Goal: Transaction & Acquisition: Purchase product/service

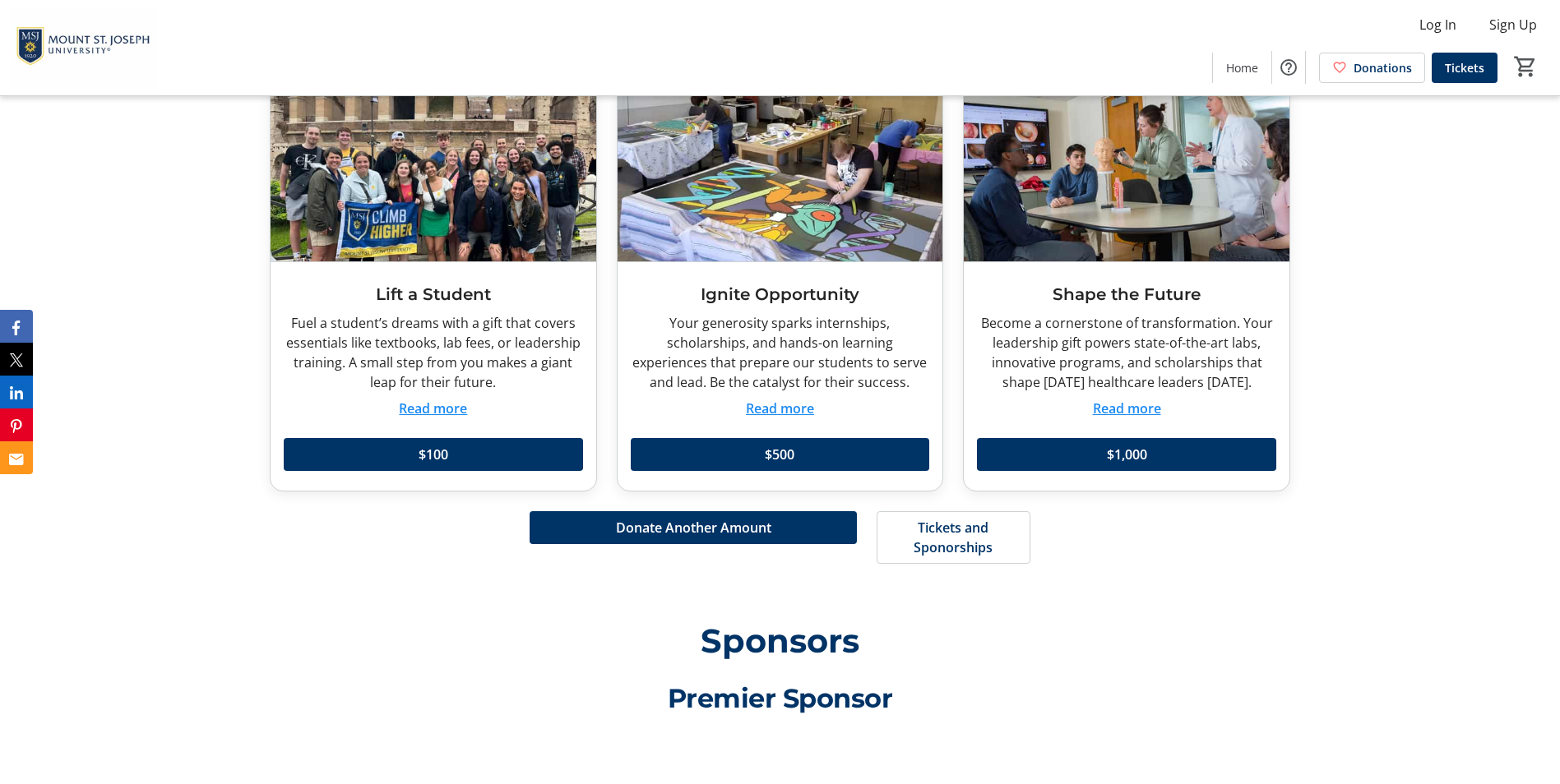
scroll to position [1974, 0]
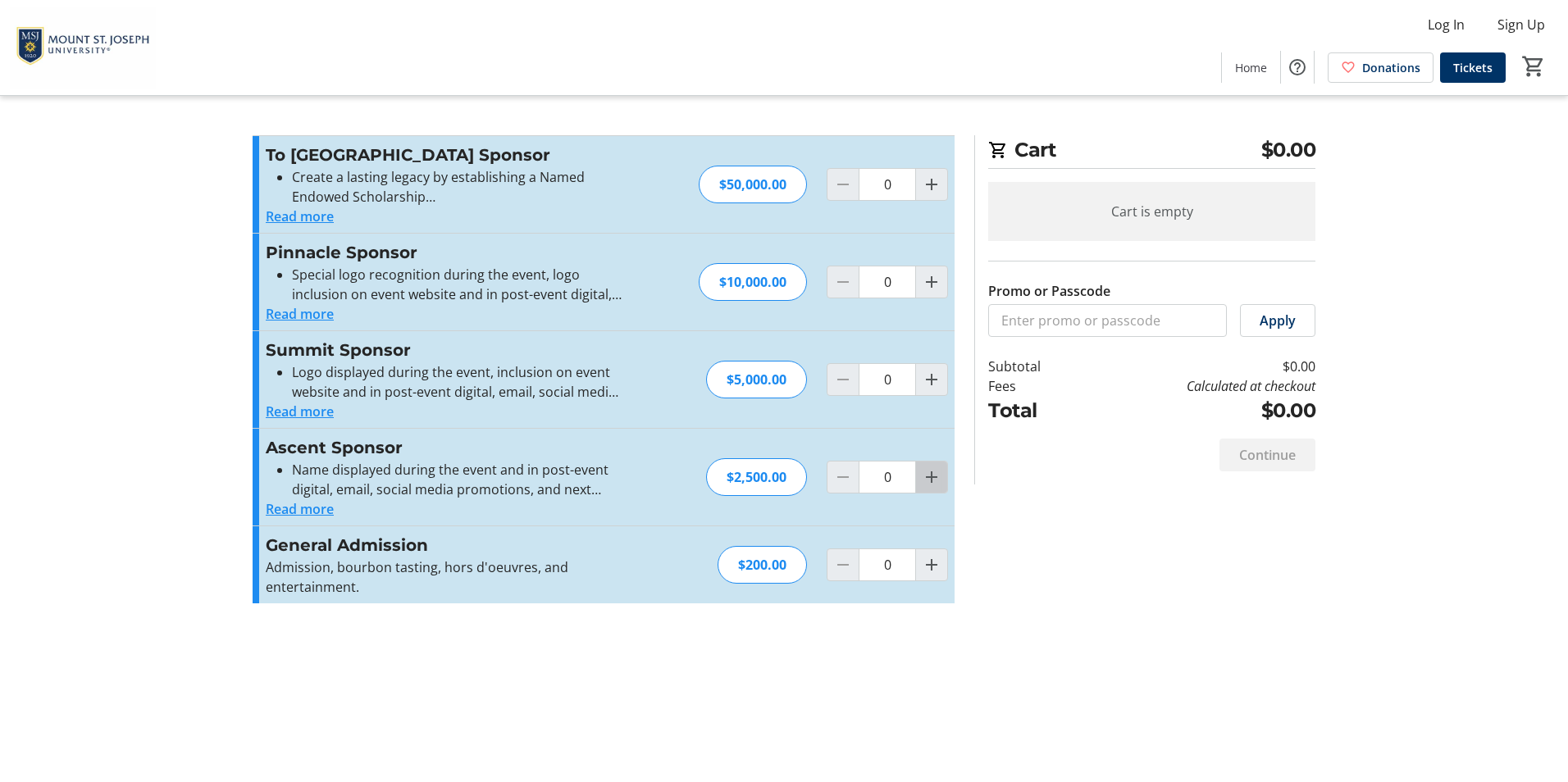
click at [921, 487] on mat-icon "Increment by one" at bounding box center [931, 477] width 19 height 19
type input "1"
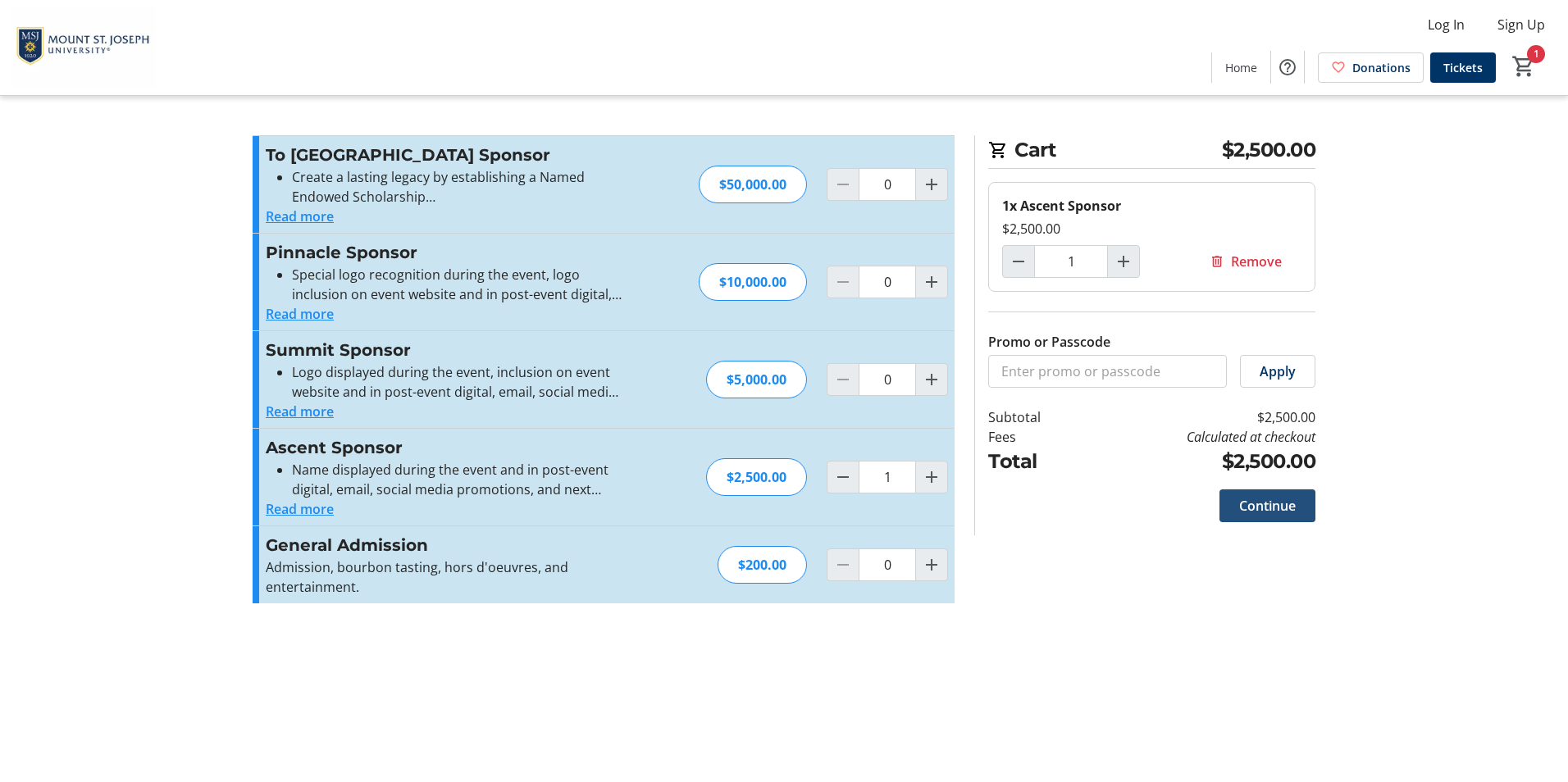
click at [1277, 516] on span "Continue" at bounding box center [1267, 506] width 56 height 19
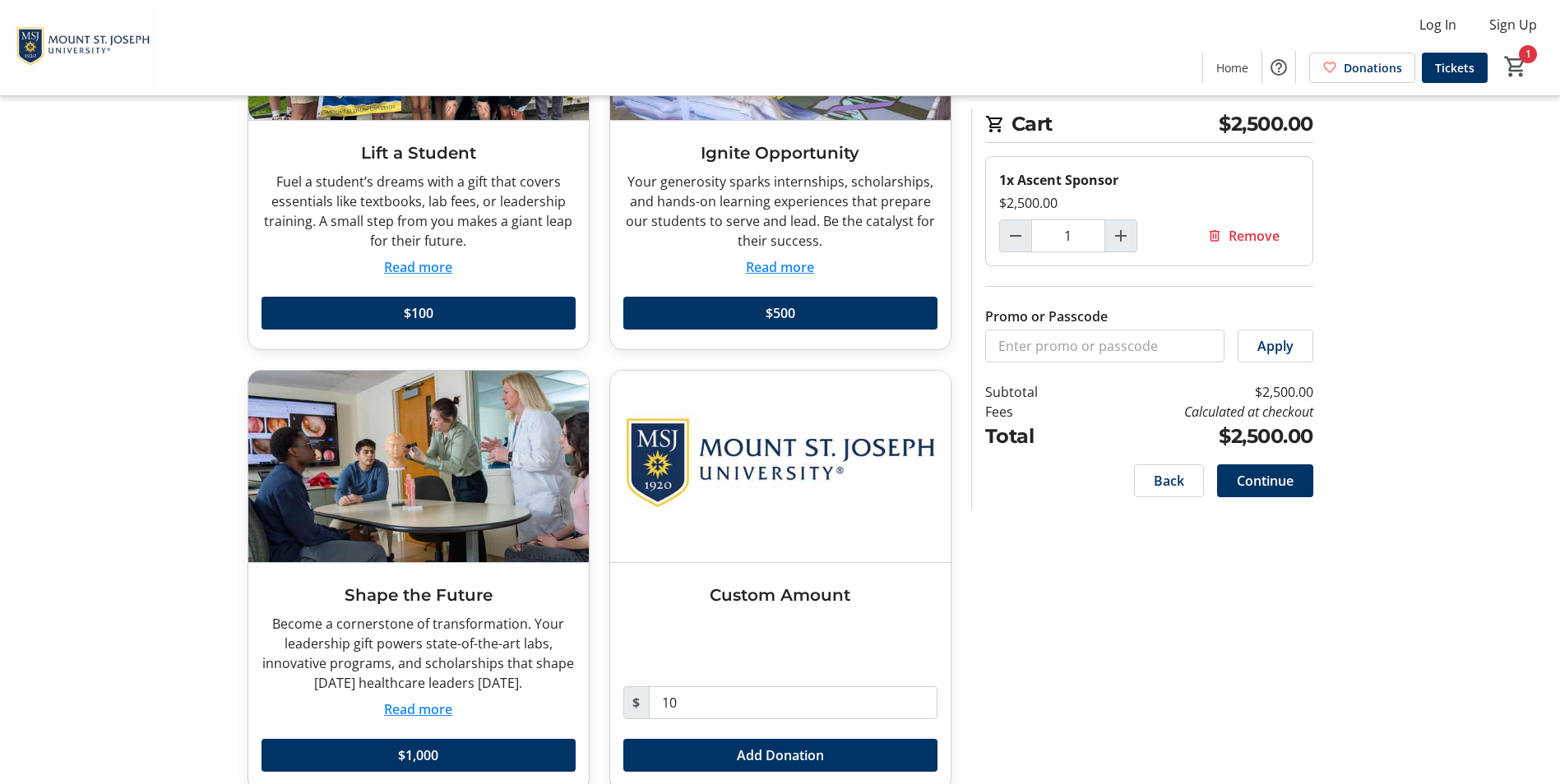
scroll to position [329, 0]
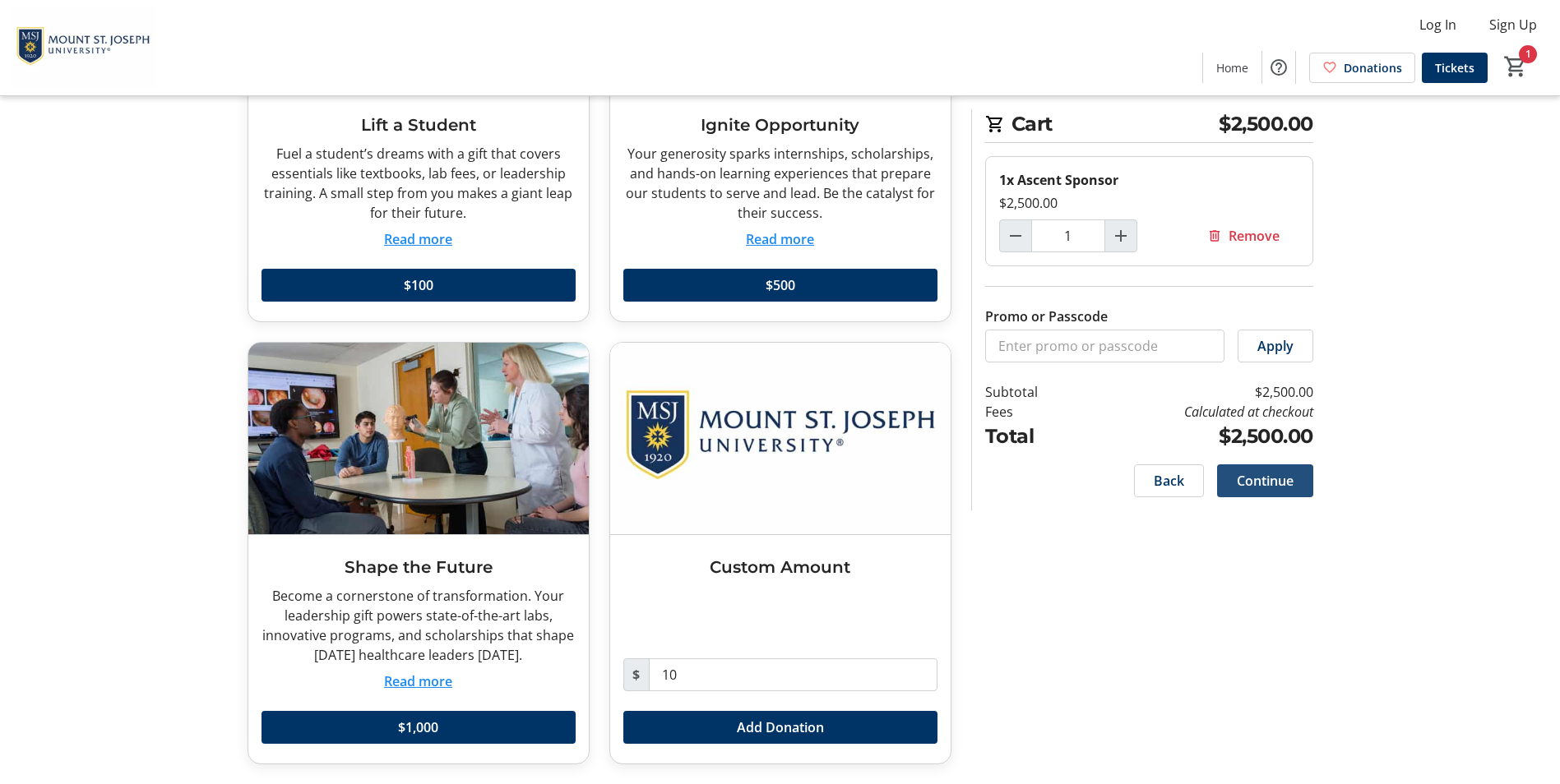
click at [1291, 501] on span at bounding box center [1265, 480] width 96 height 40
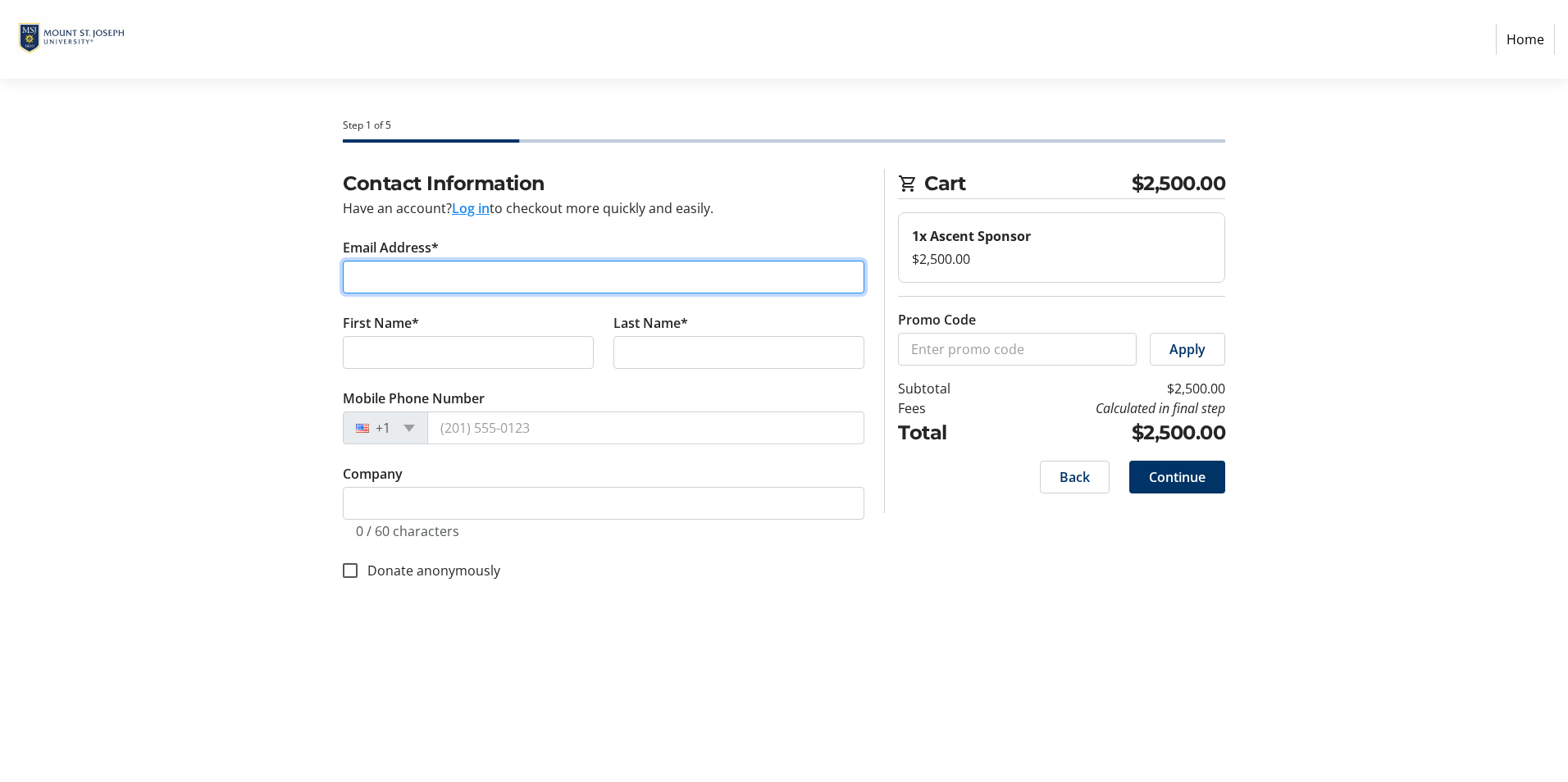
click at [555, 293] on input "Email Address*" at bounding box center [603, 277] width 522 height 33
type input "pgarrett@westernhillscc.com"
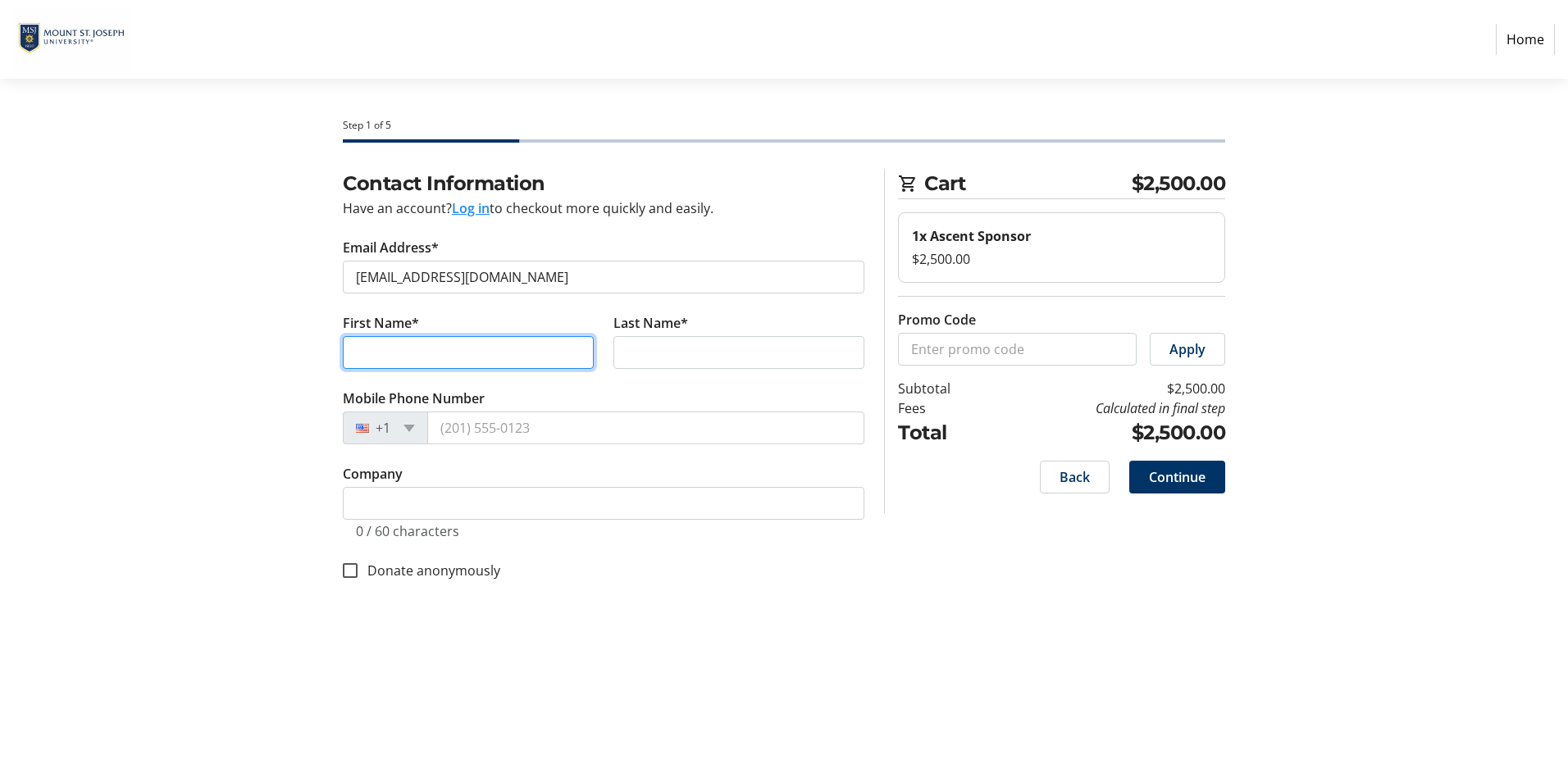
type input "Paul"
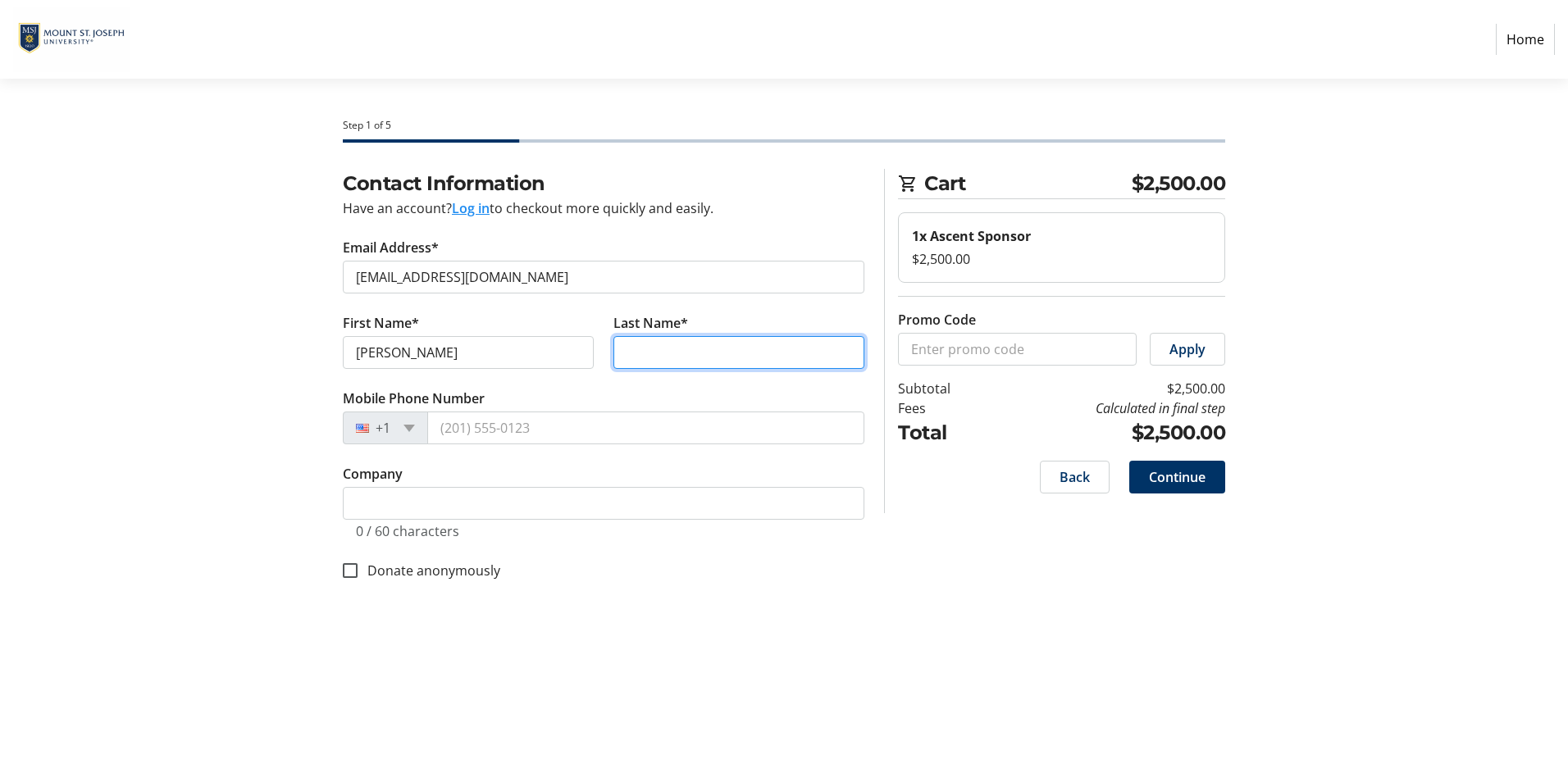
type input "Garrett"
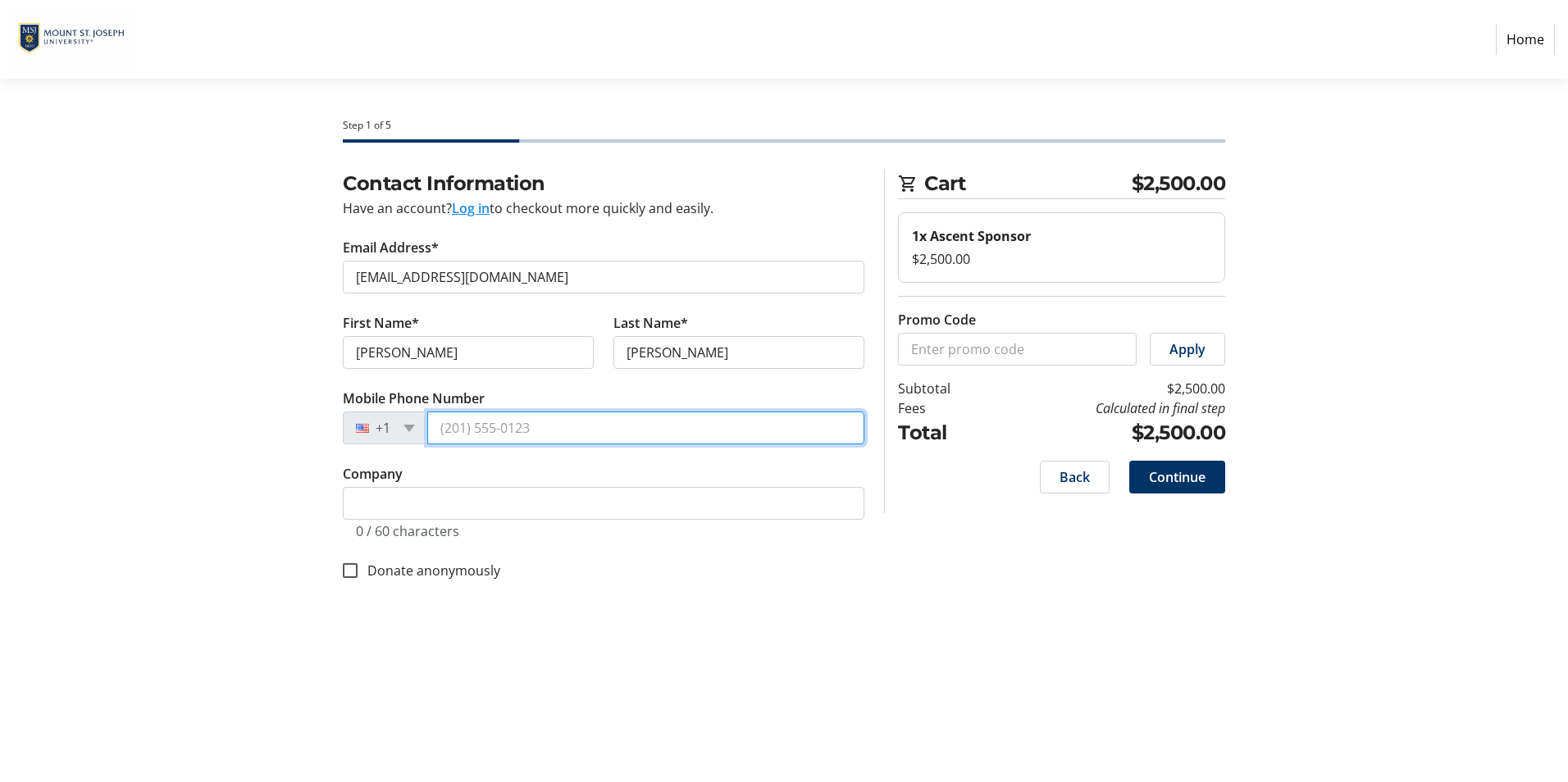
type input "(513) 578-5345"
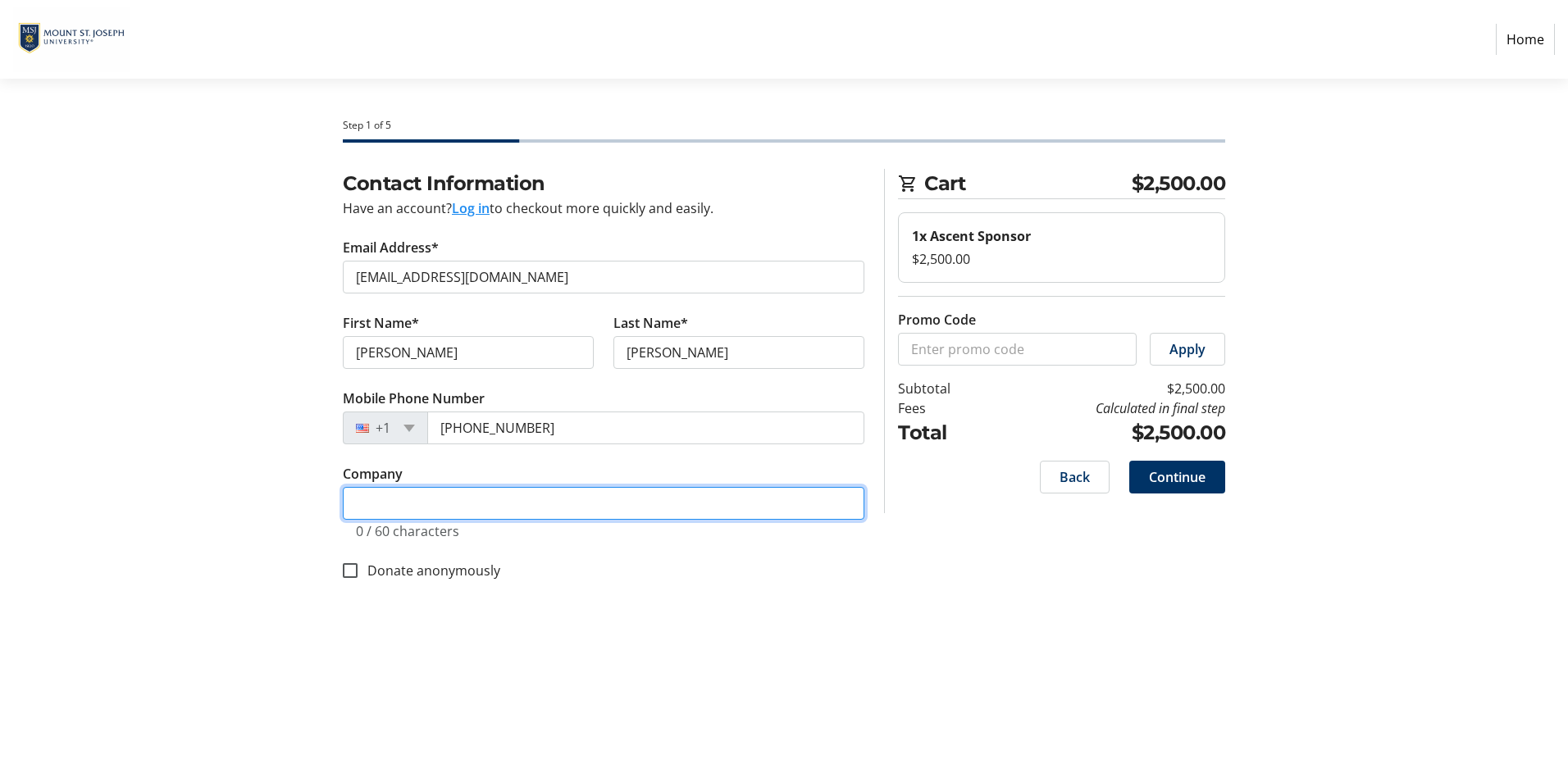
type input "WHCC"
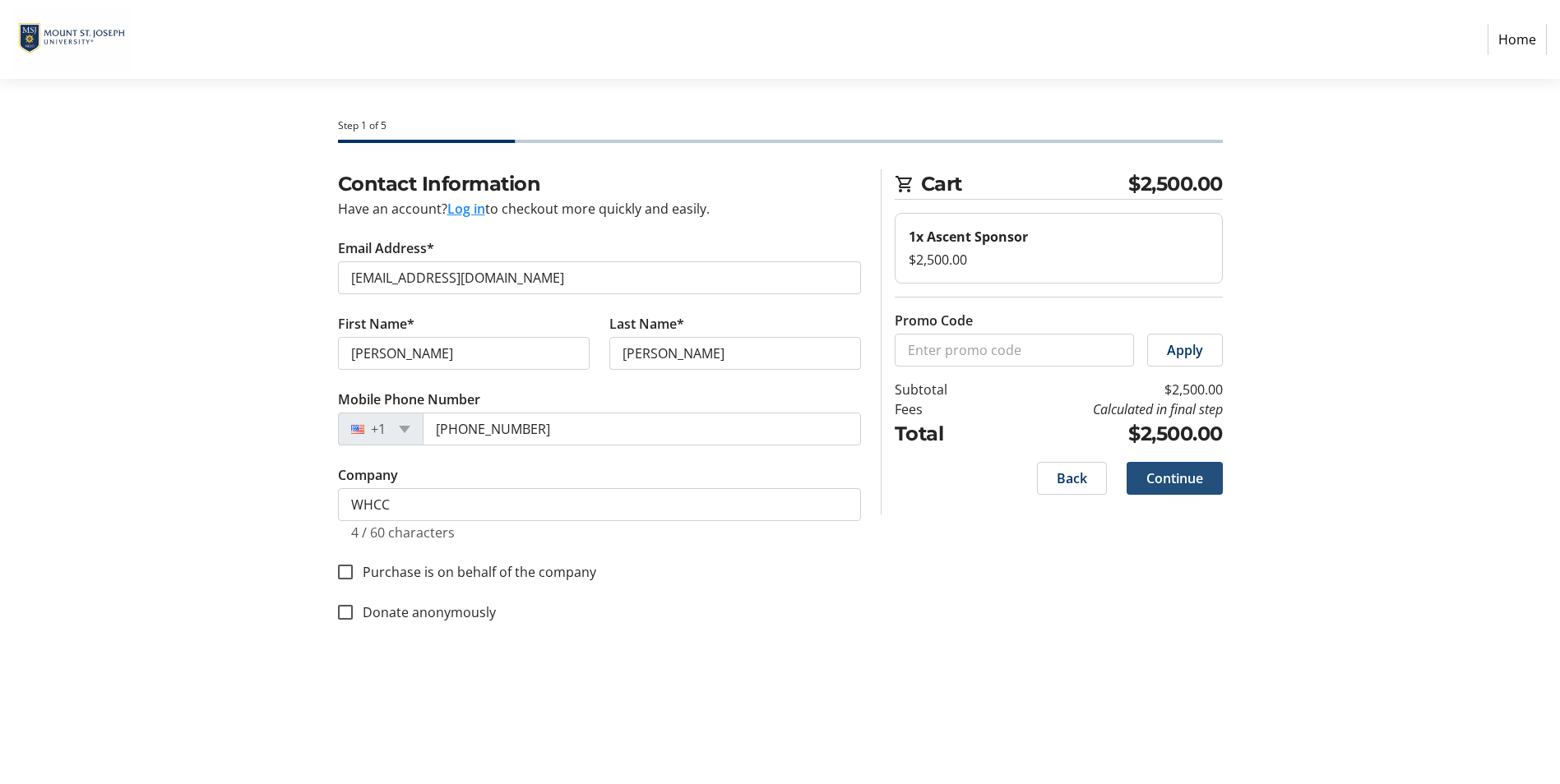
click at [1185, 488] on span "Continue" at bounding box center [1175, 478] width 56 height 19
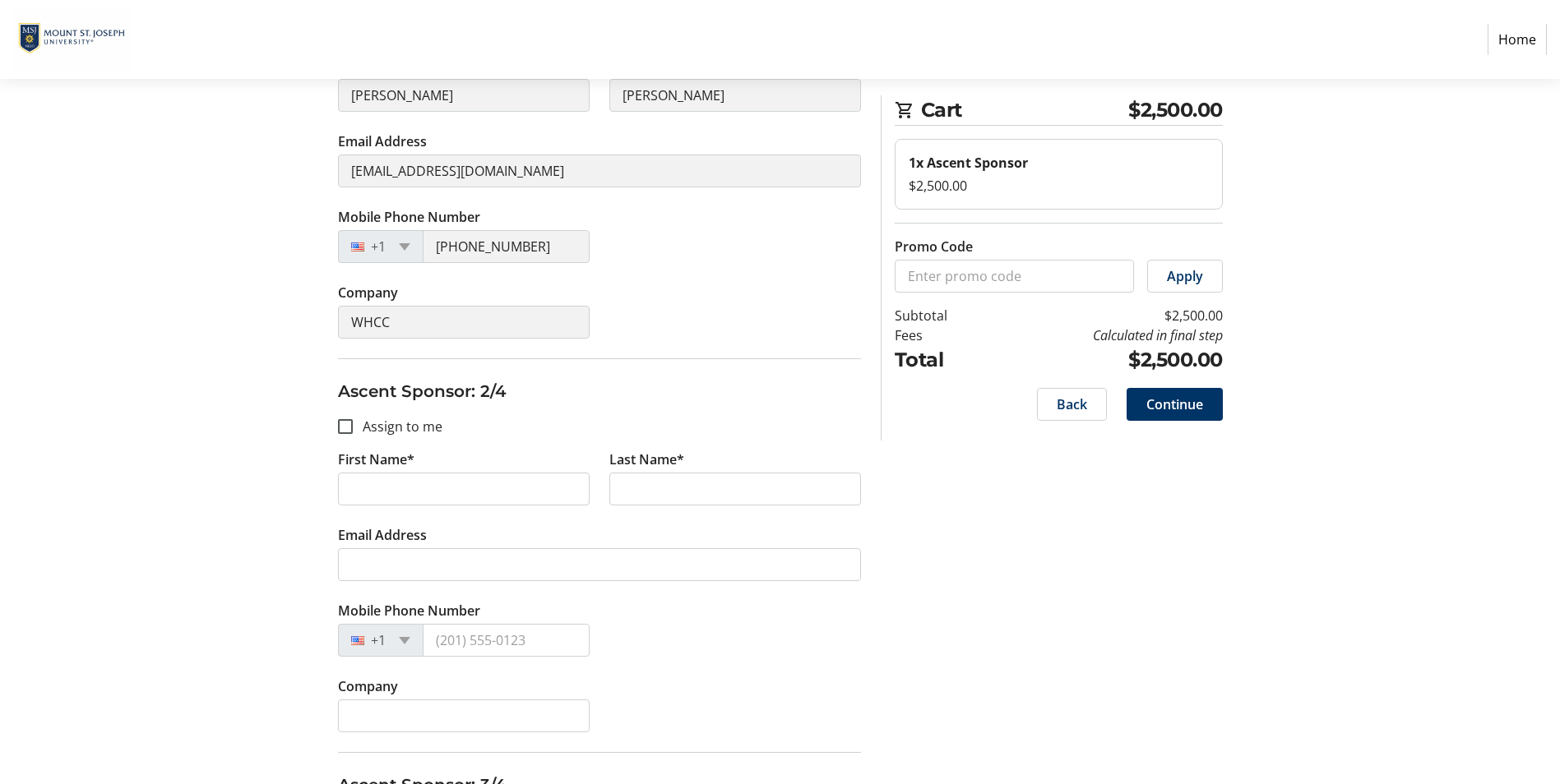
scroll to position [273, 0]
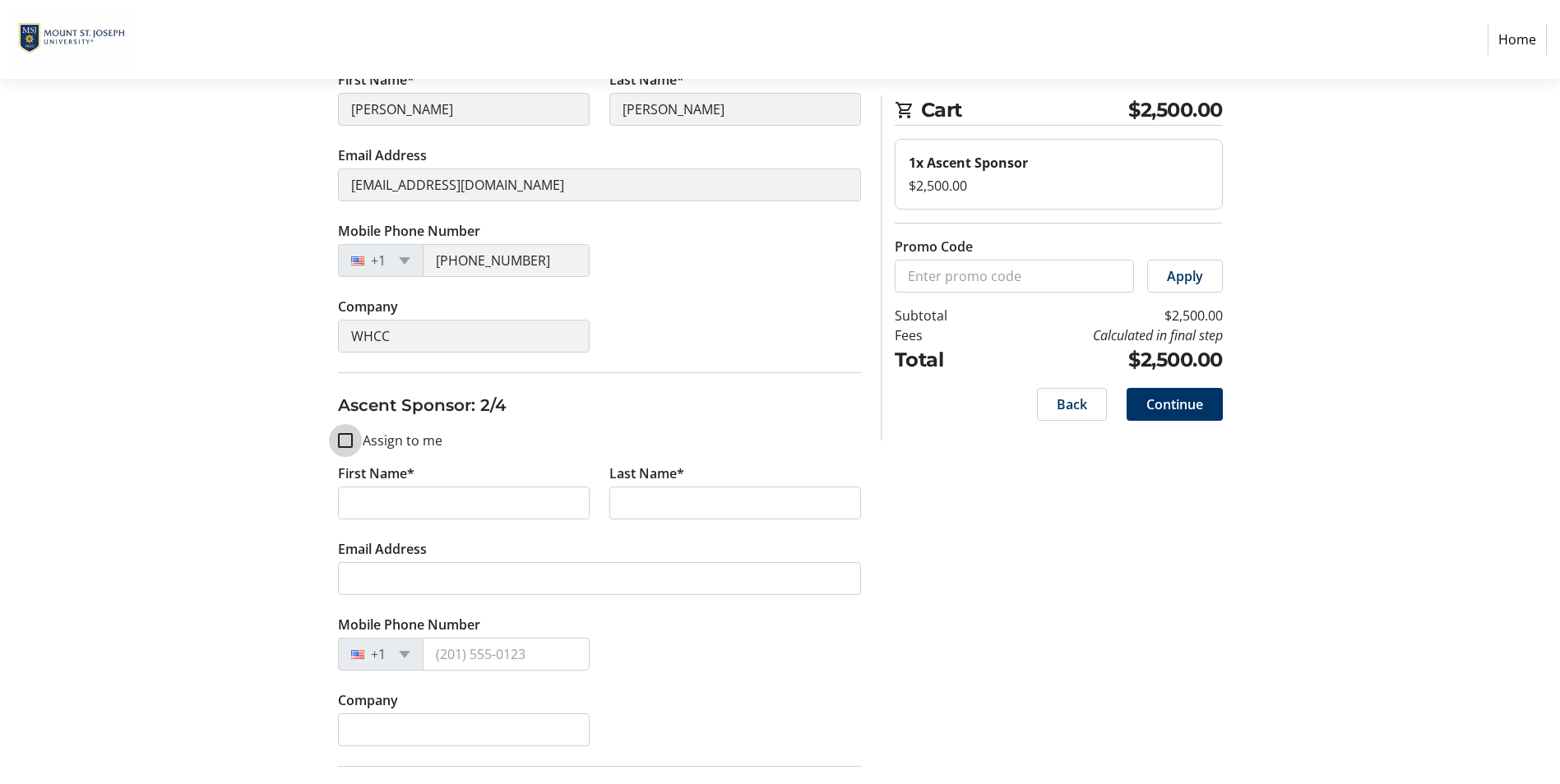
click at [344, 448] on input "Assign to me" at bounding box center [345, 441] width 15 height 15
checkbox input "true"
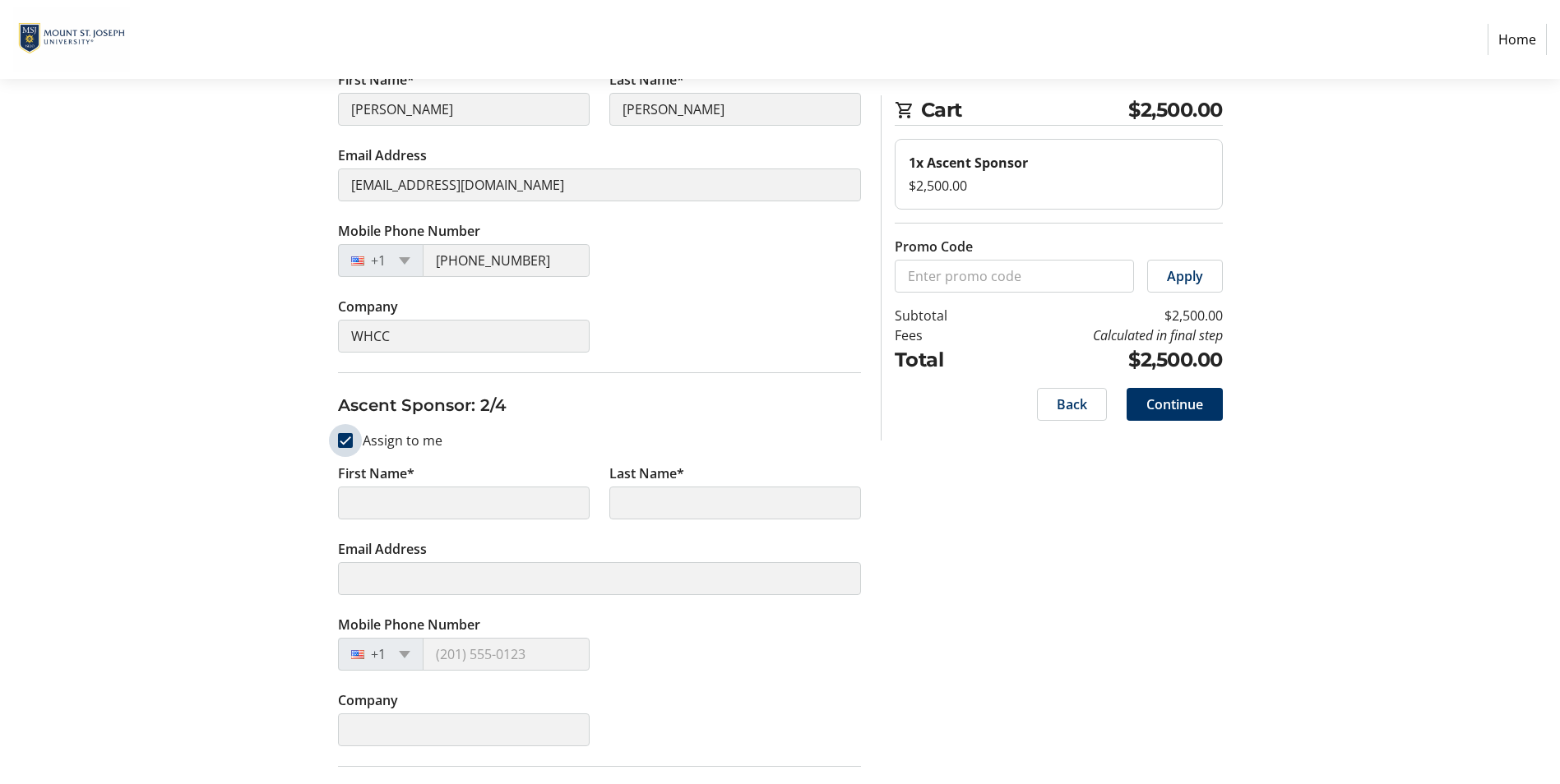
type input "Paul"
type input "Garrett"
type input "pgarrett@westernhillscc.com"
type input "(513) 578-5345"
type input "WHCC"
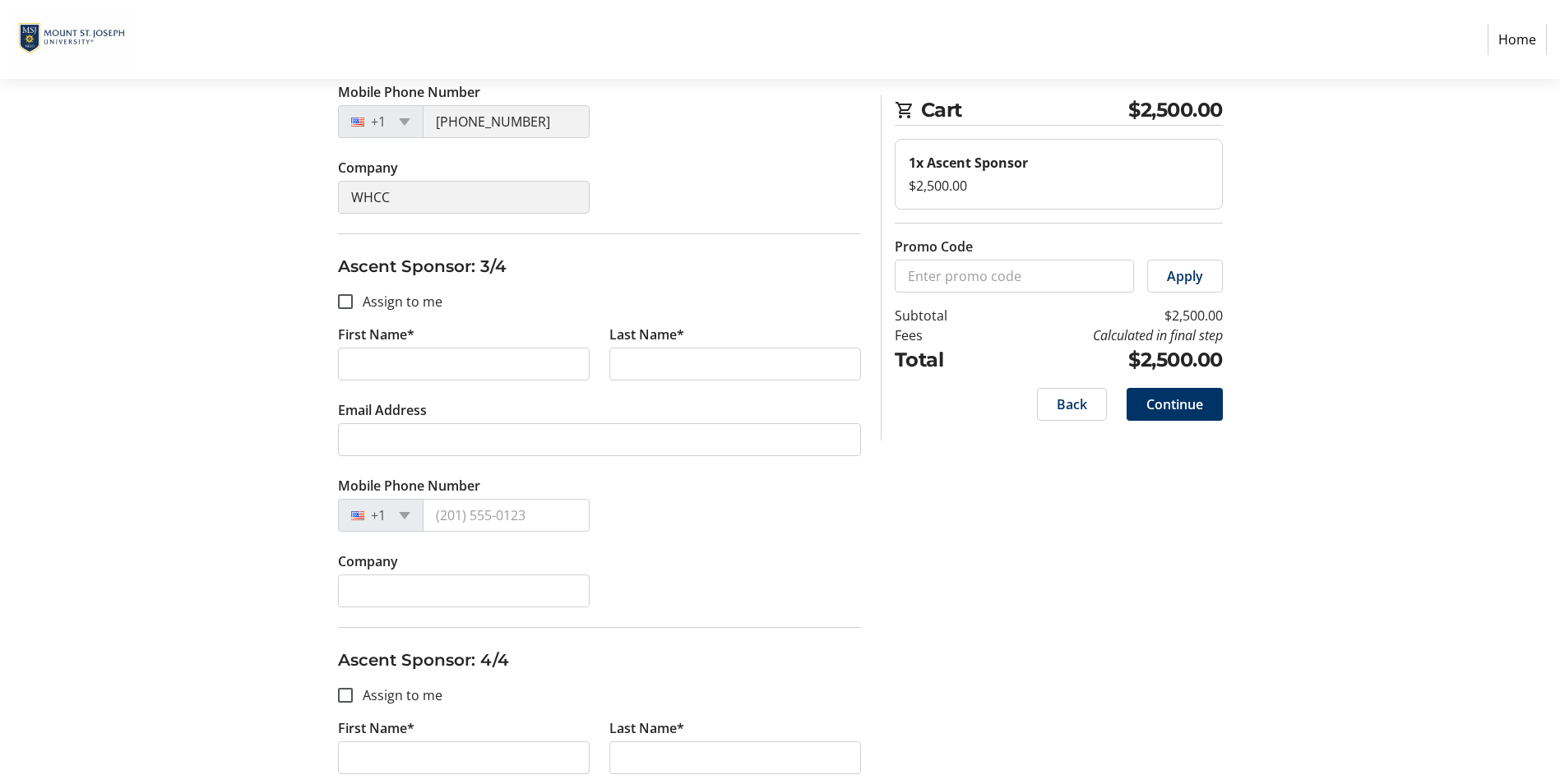
scroll to position [848, 0]
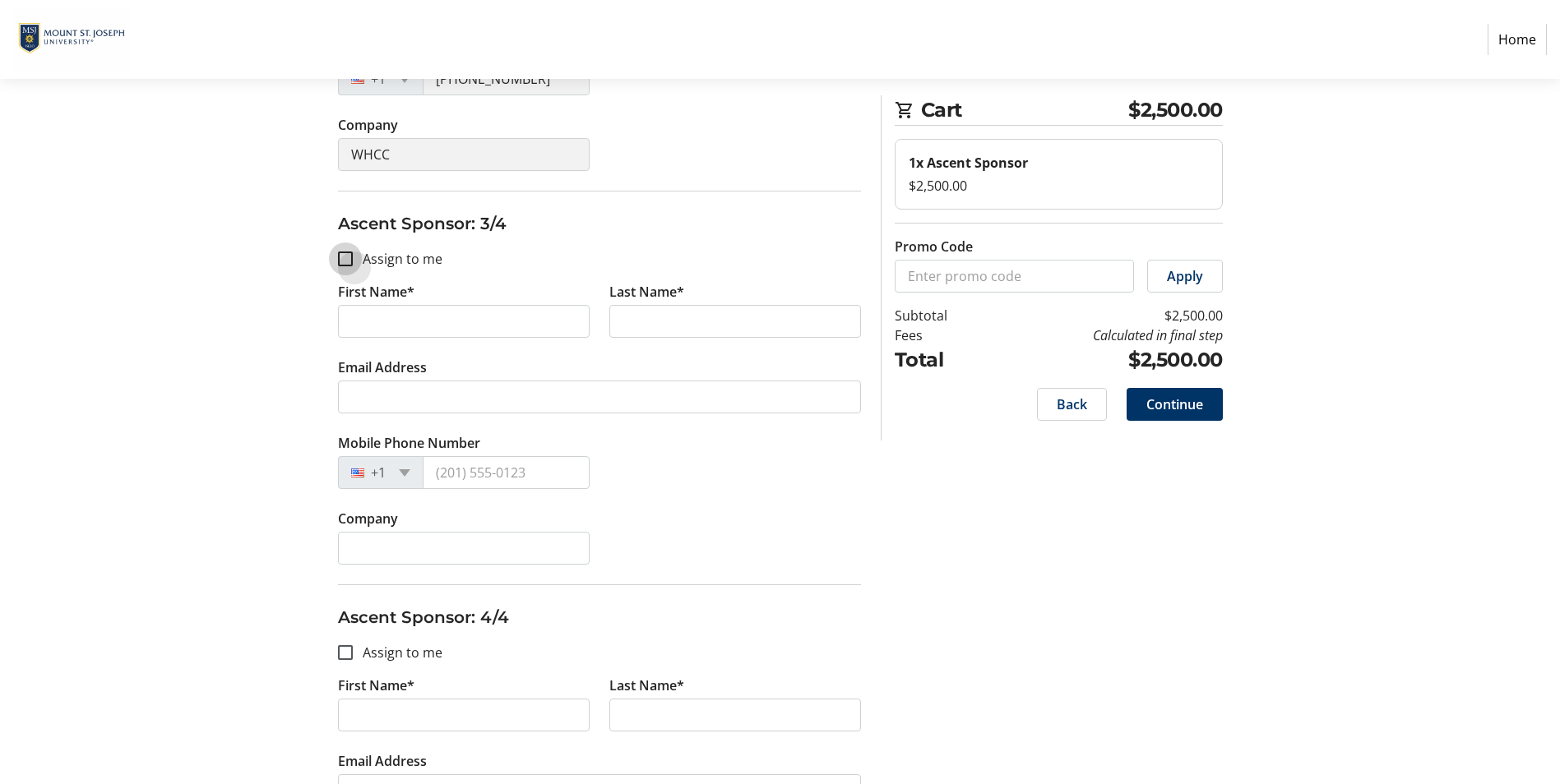
click at [352, 267] on input "Assign to me" at bounding box center [345, 258] width 15 height 15
checkbox input "true"
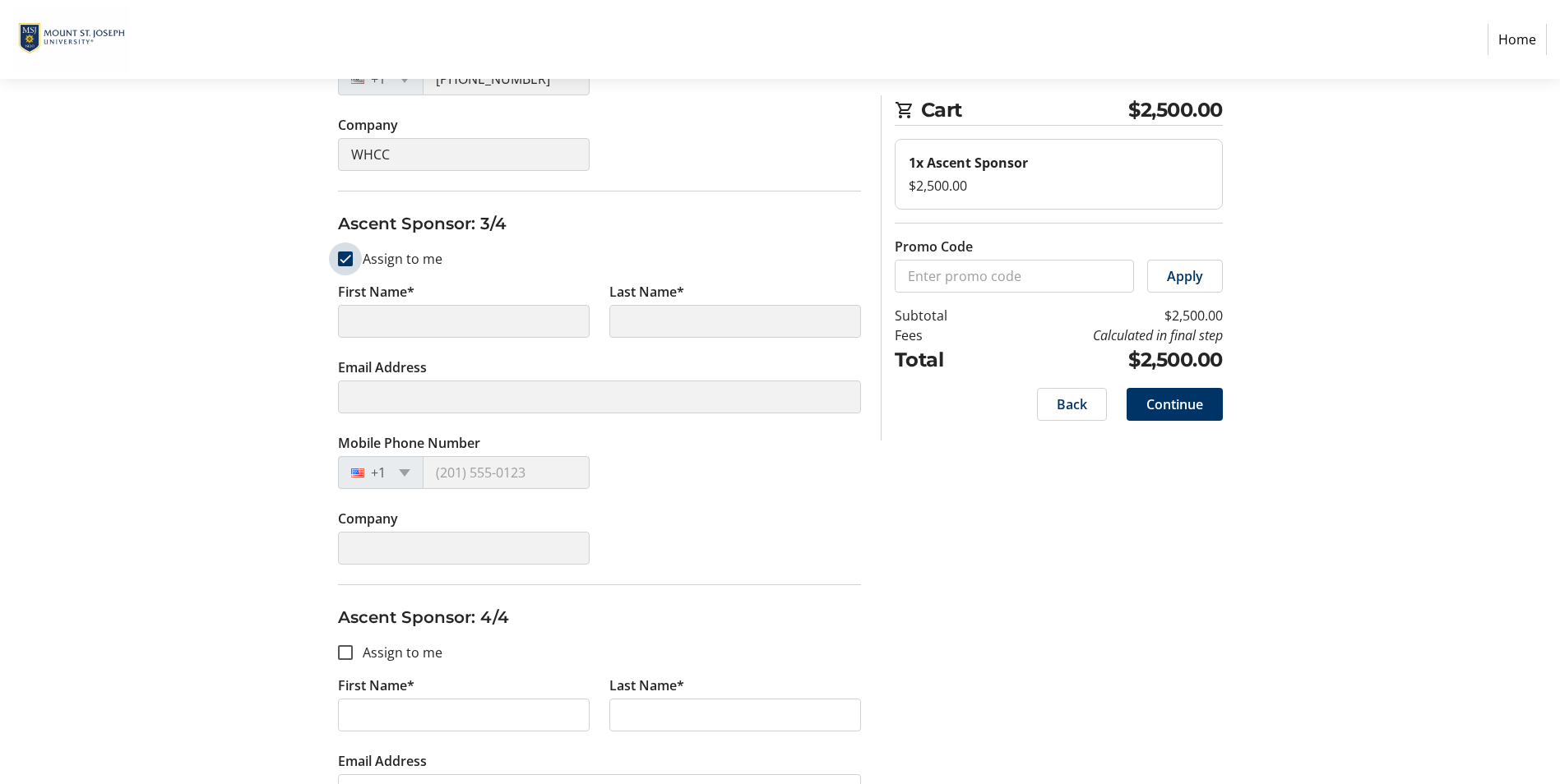
type input "Paul"
type input "Garrett"
type input "pgarrett@westernhillscc.com"
type input "(513) 578-5345"
type input "WHCC"
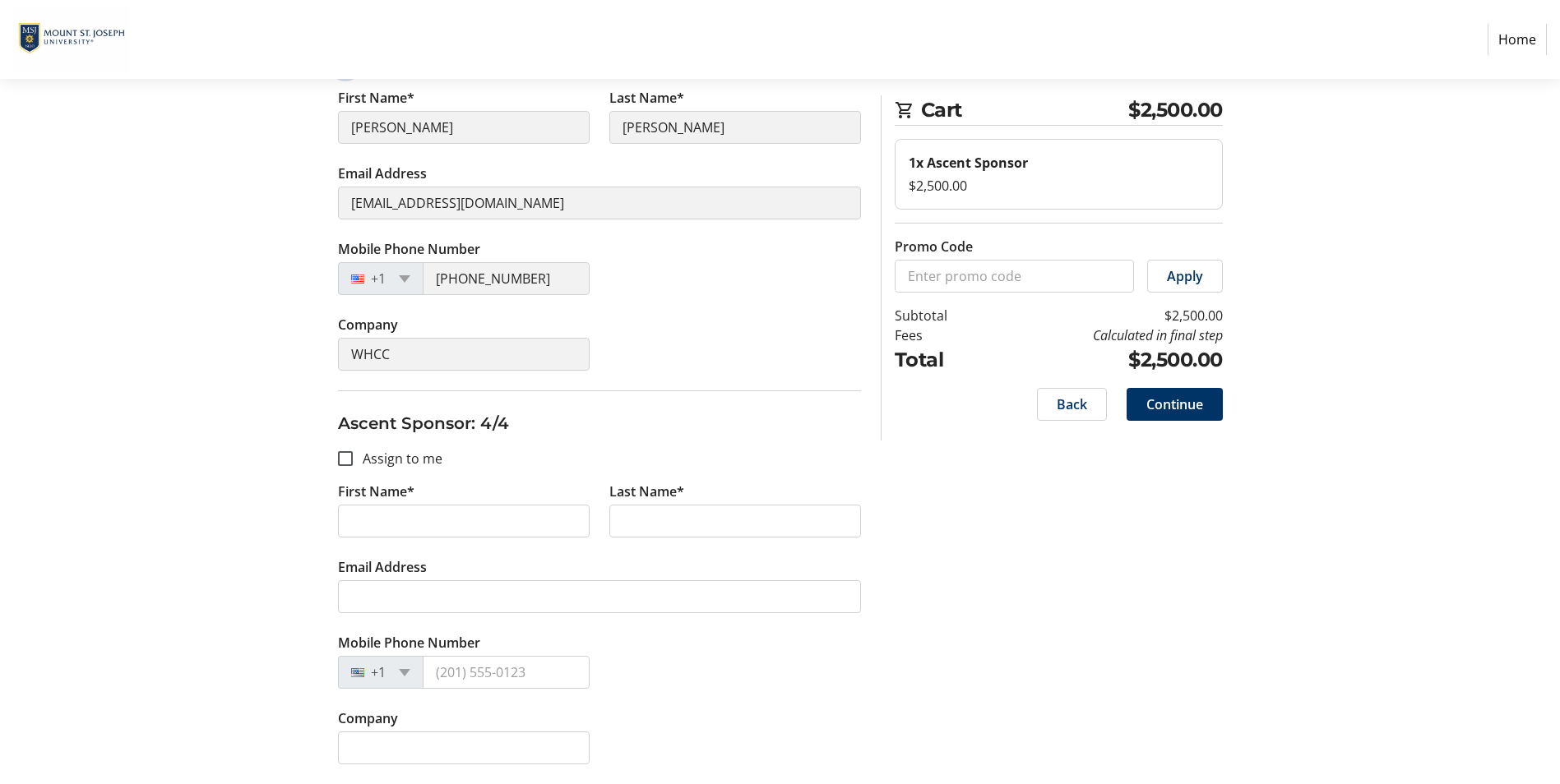
scroll to position [1342, 0]
click at [350, 466] on input "Assign to me" at bounding box center [345, 458] width 15 height 15
checkbox input "true"
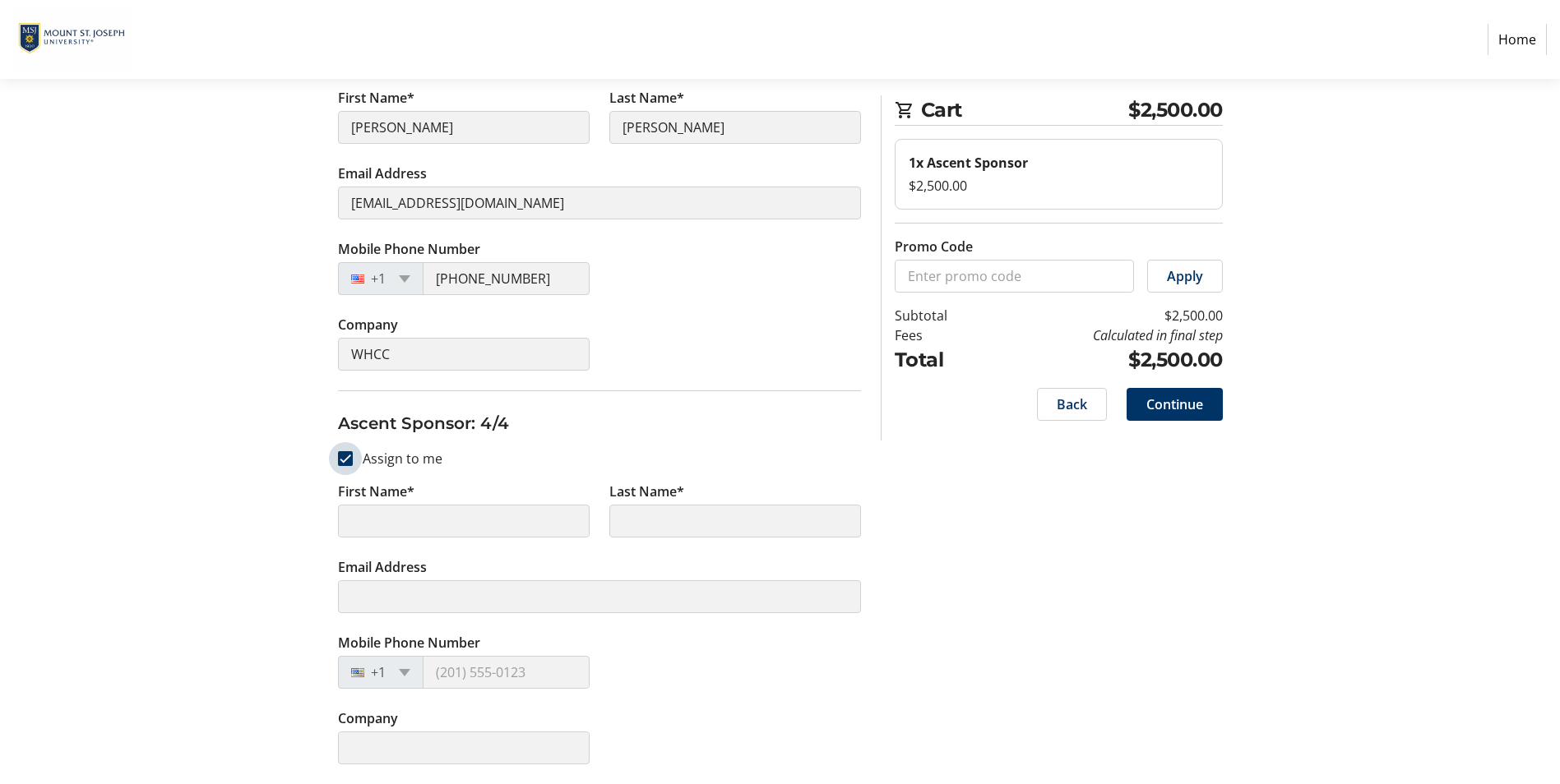
type input "Paul"
type input "Garrett"
type input "pgarrett@westernhillscc.com"
type input "(513) 578-5345"
type input "WHCC"
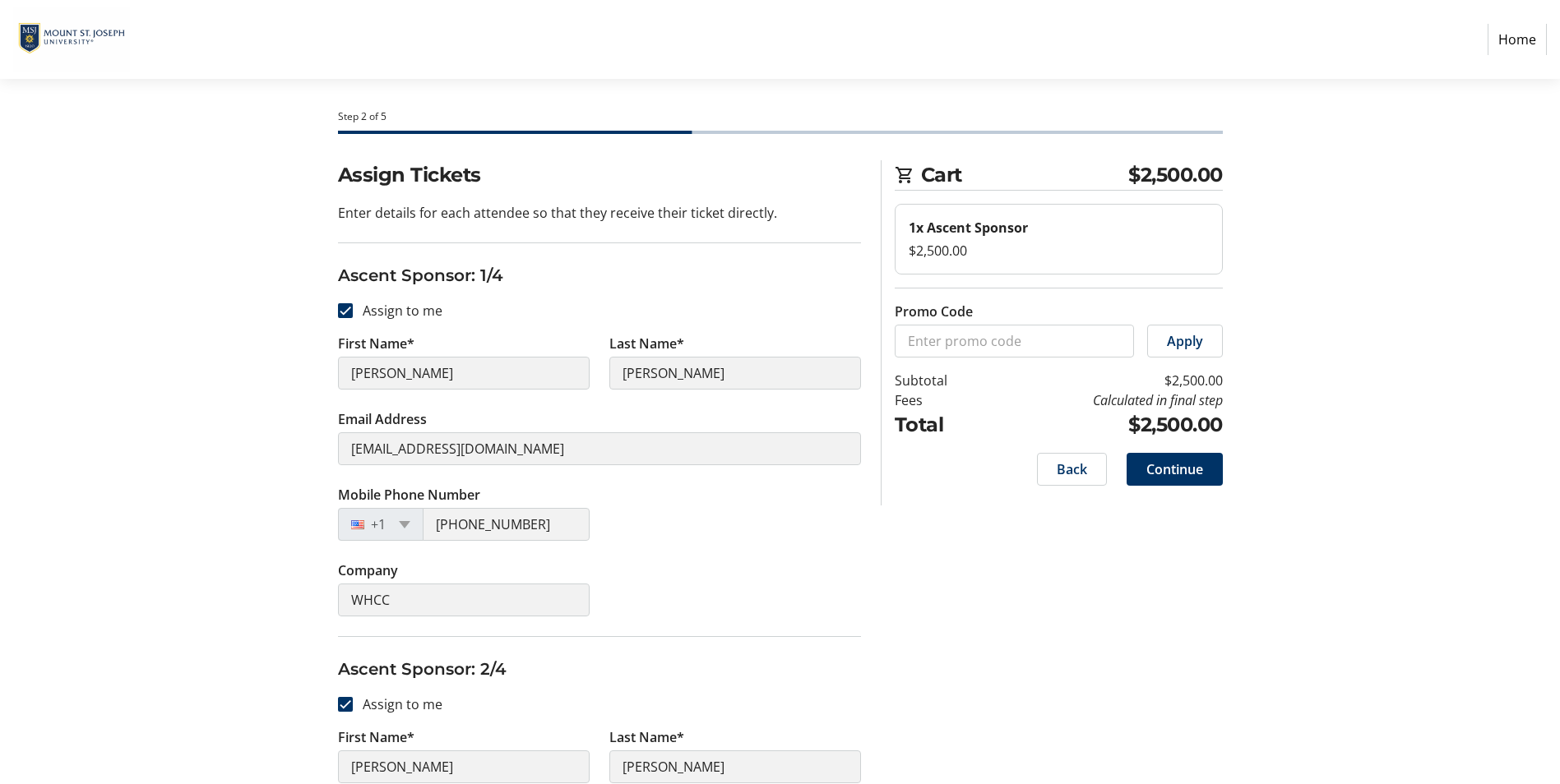
scroll to position [0, 0]
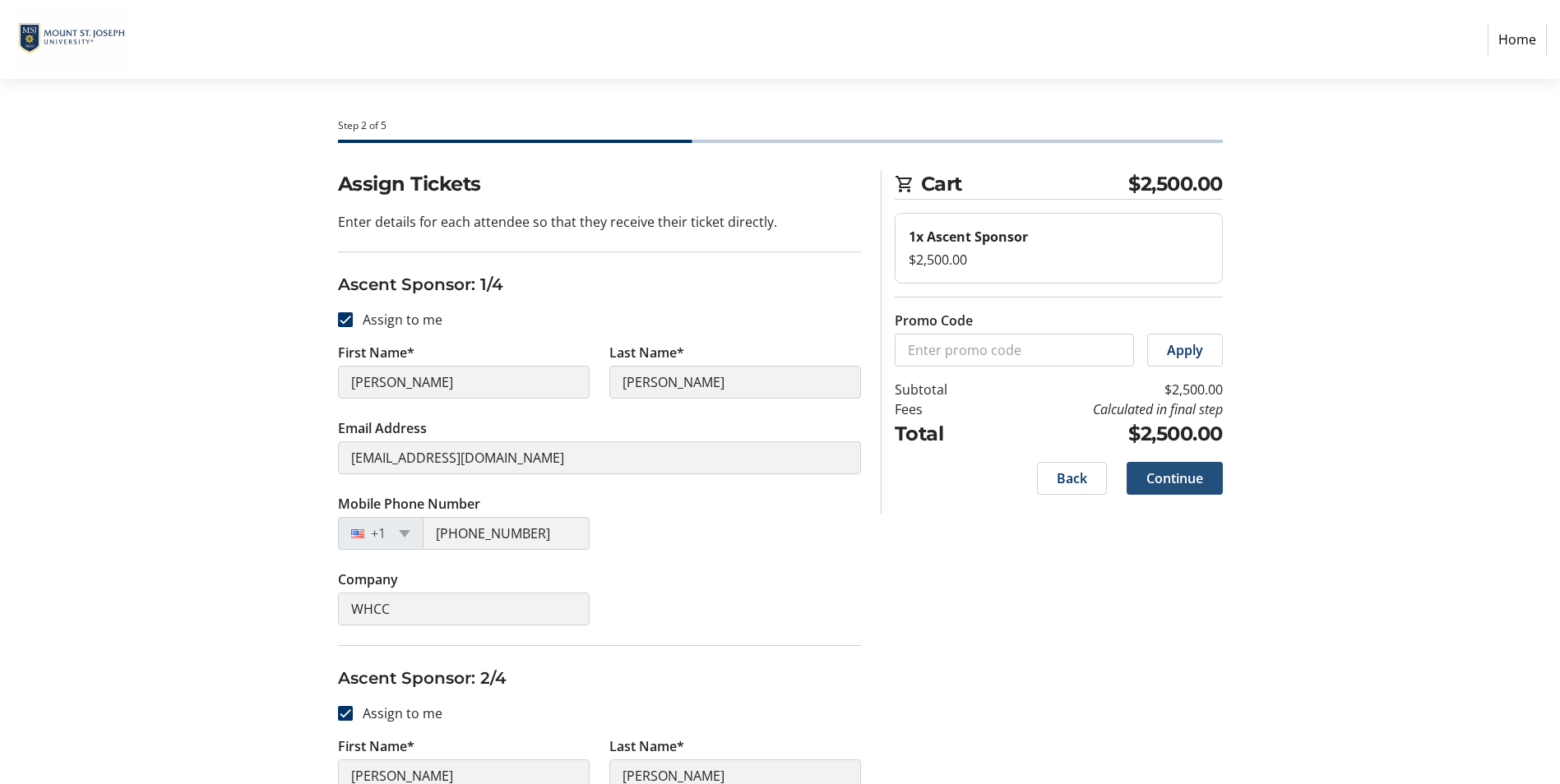
click at [1182, 488] on span "Continue" at bounding box center [1175, 478] width 56 height 19
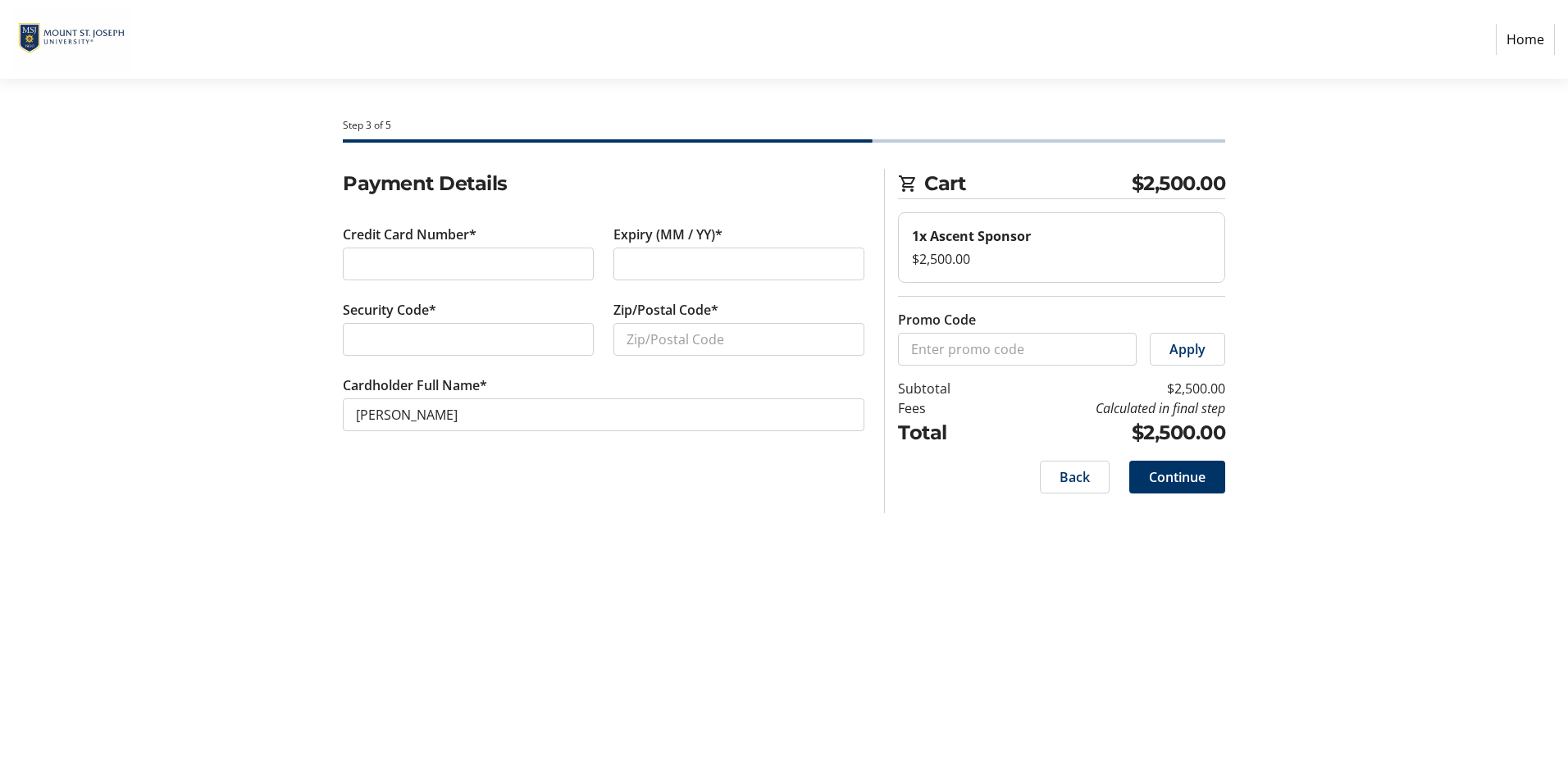
click at [498, 281] on div at bounding box center [467, 264] width 251 height 33
click at [755, 356] on input "Zip/Postal Code*" at bounding box center [739, 340] width 251 height 33
type input "45233"
click at [1187, 487] on span "Continue" at bounding box center [1177, 477] width 56 height 19
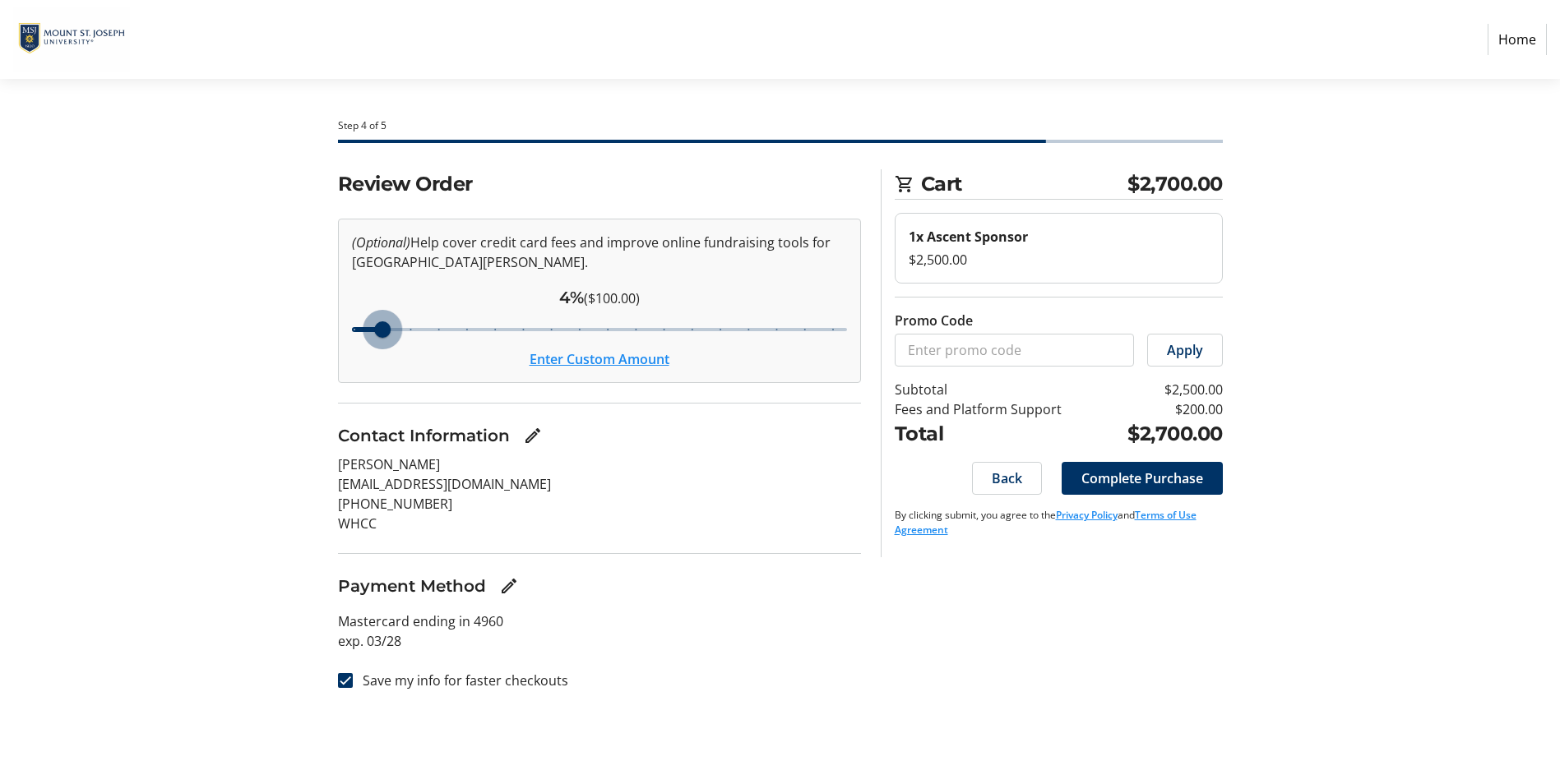
drag, startPoint x: 503, startPoint y: 391, endPoint x: 386, endPoint y: 402, distance: 117.5
click at [386, 347] on input "Cover fees percentage" at bounding box center [600, 329] width 530 height 36
drag, startPoint x: 386, startPoint y: 396, endPoint x: 368, endPoint y: 396, distance: 18.0
click at [368, 347] on input "Cover fees percentage" at bounding box center [600, 329] width 530 height 36
type input "4"
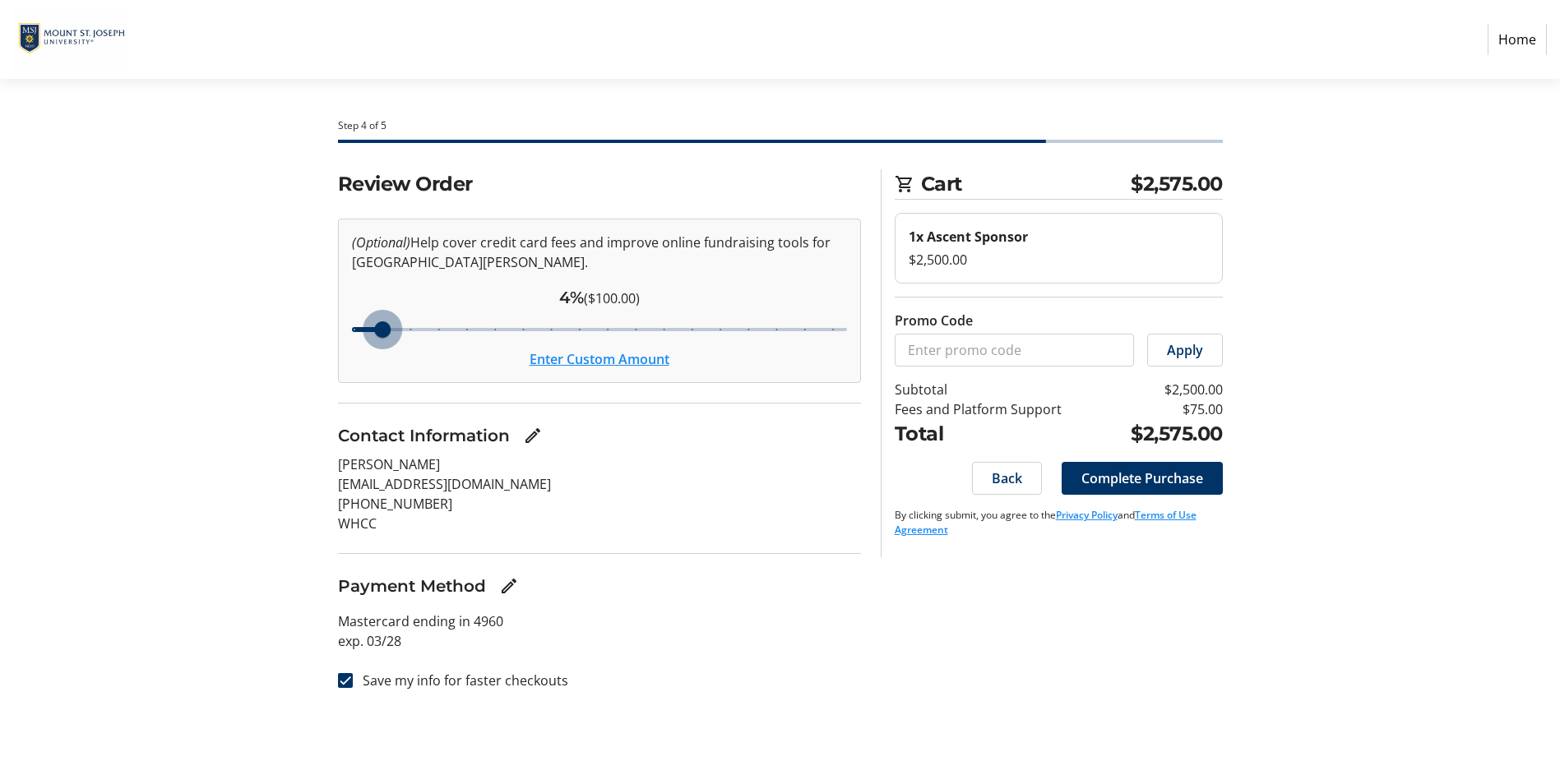
click at [376, 347] on input "Cover fees percentage" at bounding box center [600, 329] width 530 height 36
click at [1184, 488] on span "Complete Purchase" at bounding box center [1142, 478] width 121 height 19
